Goal: Book appointment/travel/reservation

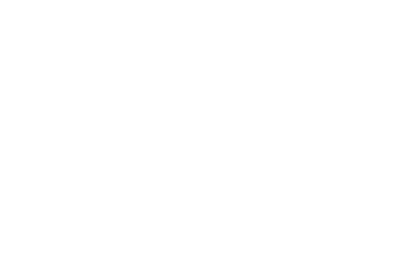
click at [346, 49] on icon at bounding box center [345, 56] width 17 height 14
click at [158, 147] on span at bounding box center [158, 155] width 0 height 16
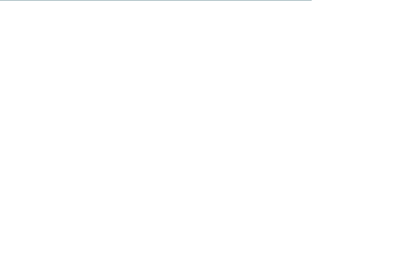
scroll to position [1622, 0]
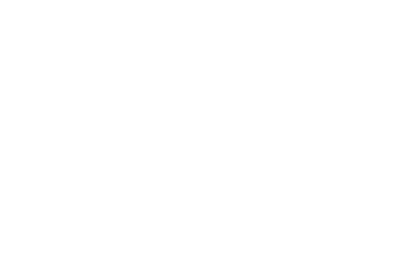
click at [252, 188] on link "mehr erfahren" at bounding box center [229, 191] width 45 height 6
click at [381, 27] on icon at bounding box center [380, 29] width 17 height 14
click at [382, 142] on icon at bounding box center [379, 150] width 21 height 17
click at [14, 142] on icon at bounding box center [15, 150] width 21 height 17
